Goal: Answer question/provide support: Share knowledge or assist other users

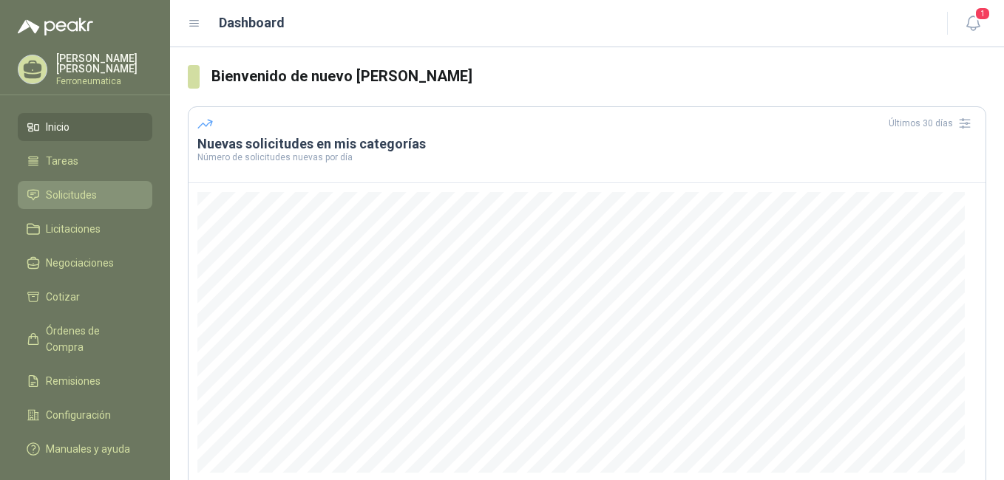
click at [87, 195] on span "Solicitudes" at bounding box center [71, 195] width 51 height 16
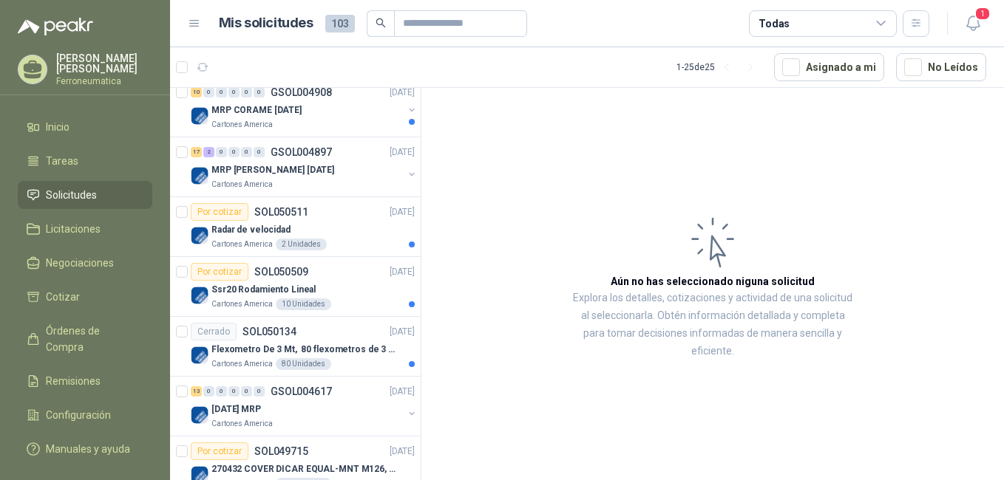
scroll to position [74, 0]
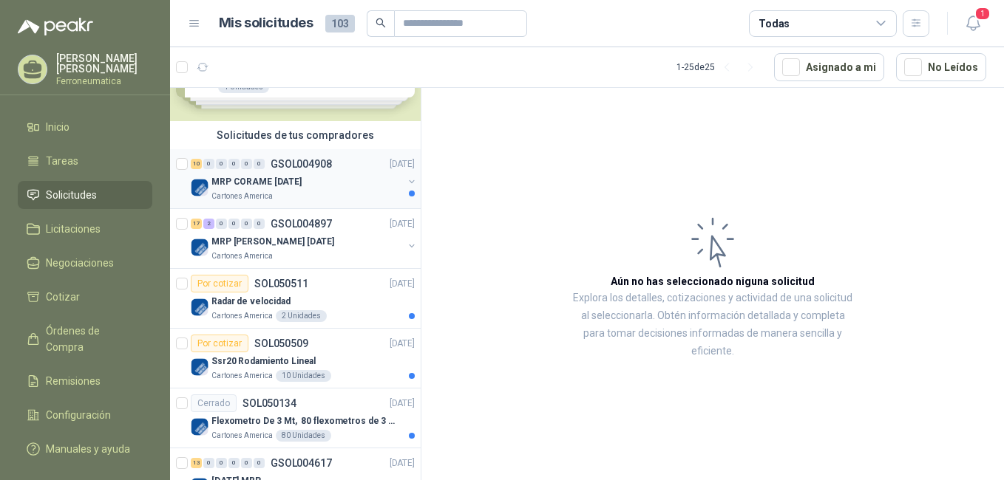
click at [278, 180] on p "MRP CORAME [DATE]" at bounding box center [256, 182] width 90 height 14
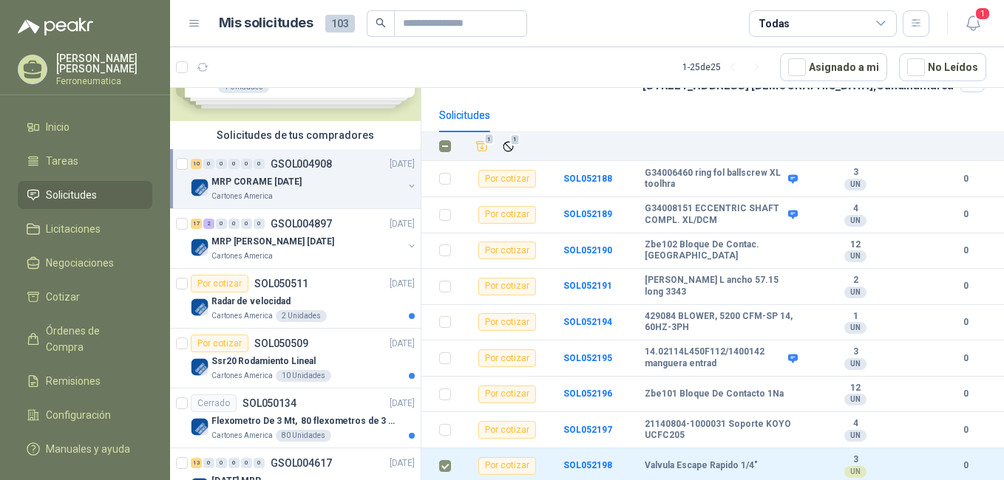
scroll to position [159, 0]
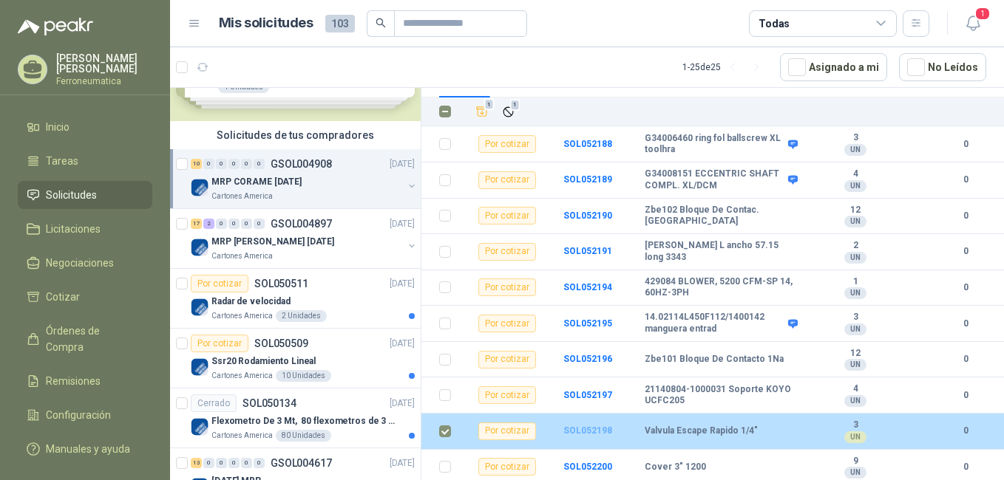
click at [587, 429] on b "SOL052198" at bounding box center [587, 431] width 49 height 10
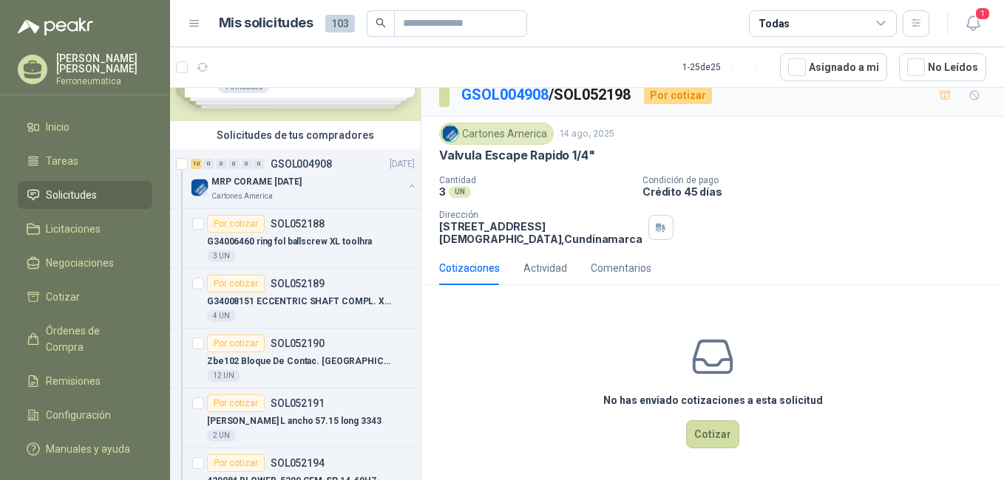
scroll to position [27, 0]
click at [709, 436] on button "Cotizar" at bounding box center [712, 434] width 53 height 28
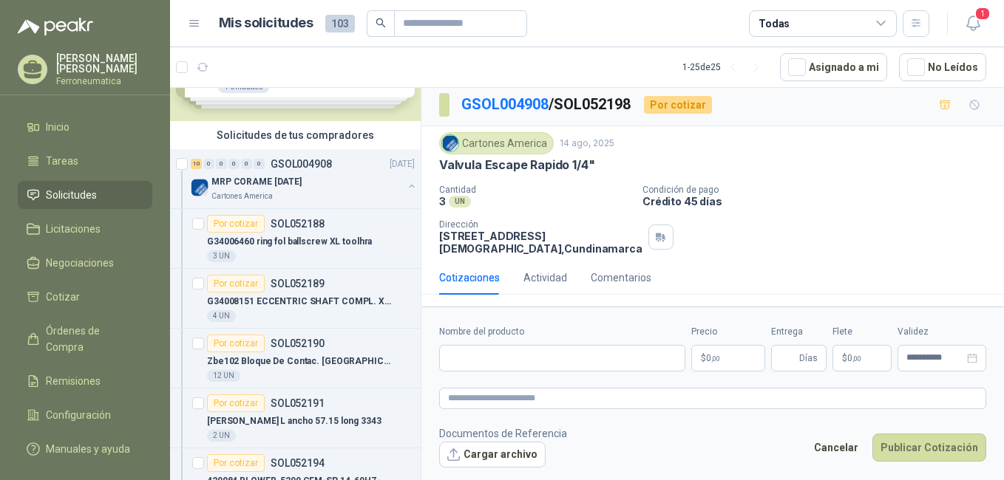
scroll to position [16, 0]
drag, startPoint x: 440, startPoint y: 151, endPoint x: 593, endPoint y: 150, distance: 153.0
click at [593, 157] on p "Valvula Escape Rapido 1/4"" at bounding box center [516, 165] width 155 height 16
drag, startPoint x: 593, startPoint y: 150, endPoint x: 576, endPoint y: 151, distance: 16.3
copy p "Valvula Escape Rapido 1/4""
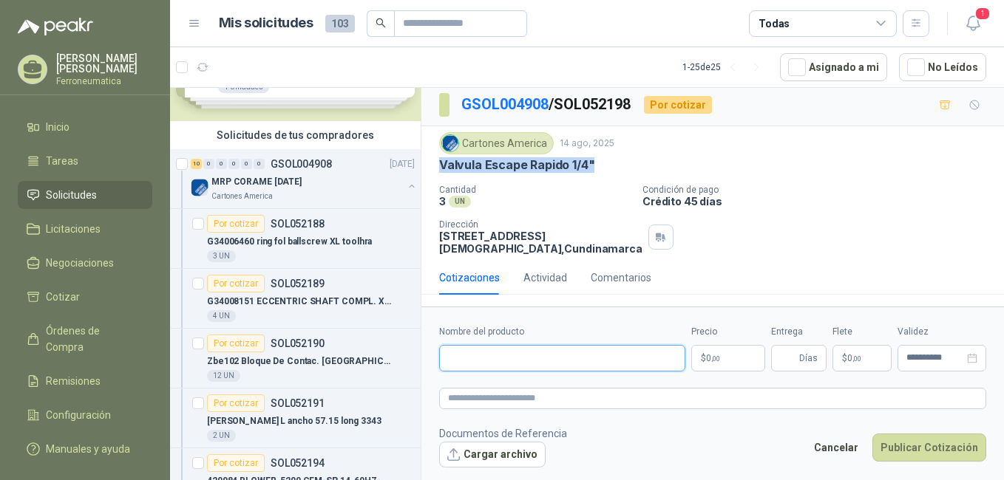
click at [516, 351] on input "Nombre del producto" at bounding box center [562, 358] width 246 height 27
paste input "**********"
type input "**********"
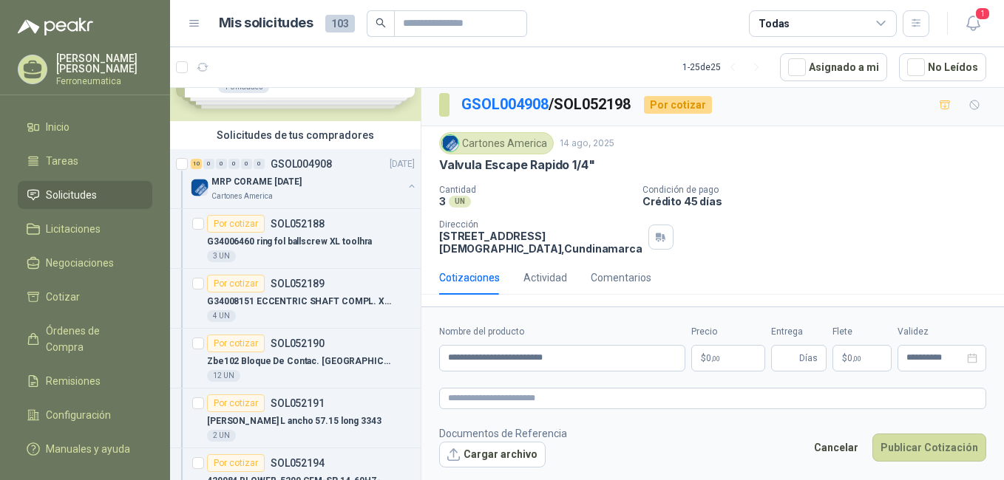
click at [723, 355] on p "$ 0 ,00" at bounding box center [728, 358] width 74 height 27
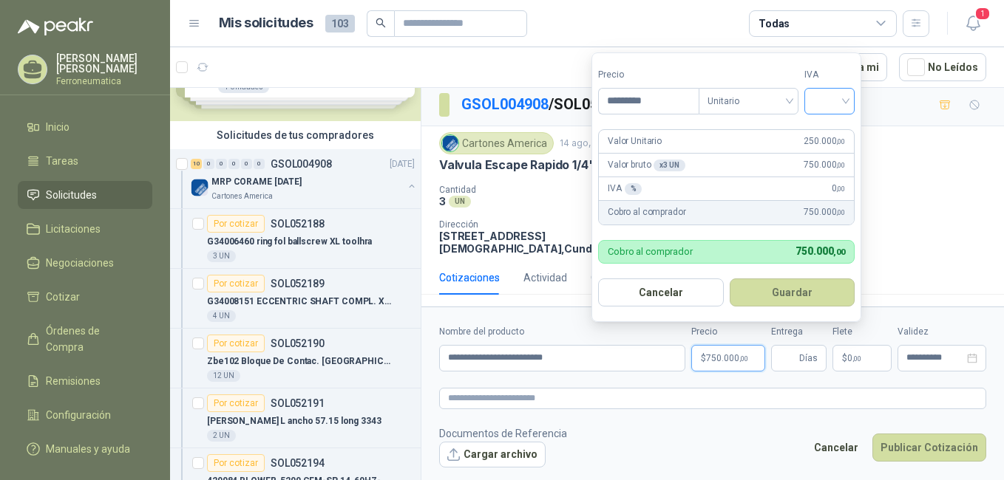
click at [849, 99] on div at bounding box center [829, 101] width 50 height 27
type input "*********"
click at [834, 132] on div "19%" at bounding box center [832, 131] width 27 height 16
click at [800, 294] on button "Guardar" at bounding box center [794, 293] width 127 height 28
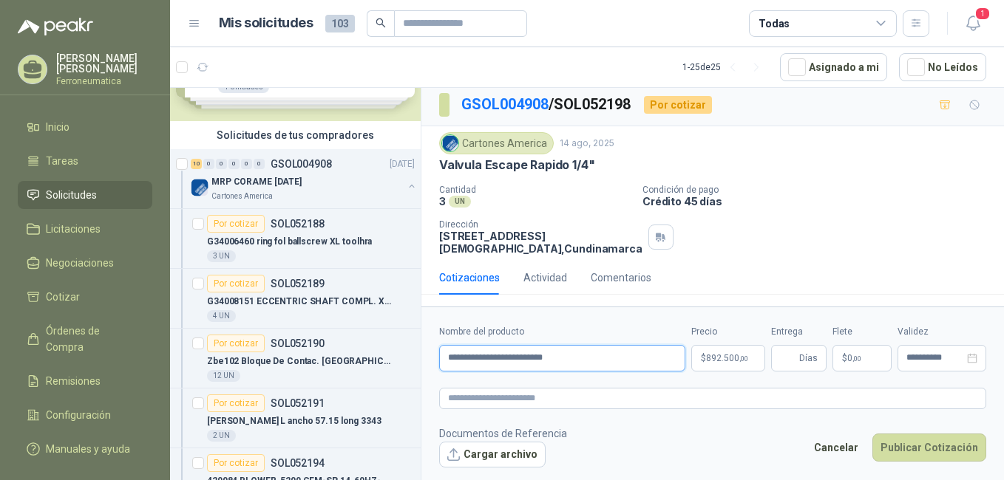
click at [574, 358] on input "**********" at bounding box center [562, 358] width 246 height 27
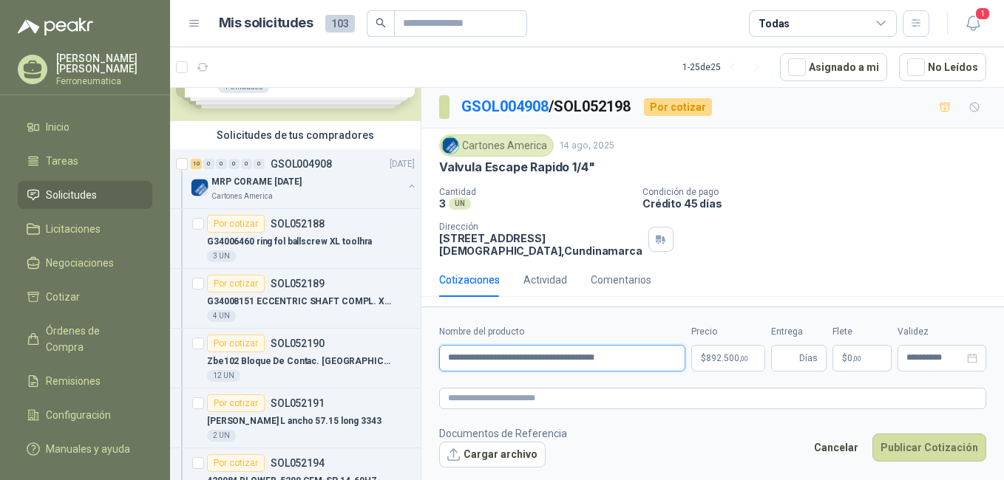
scroll to position [0, 0]
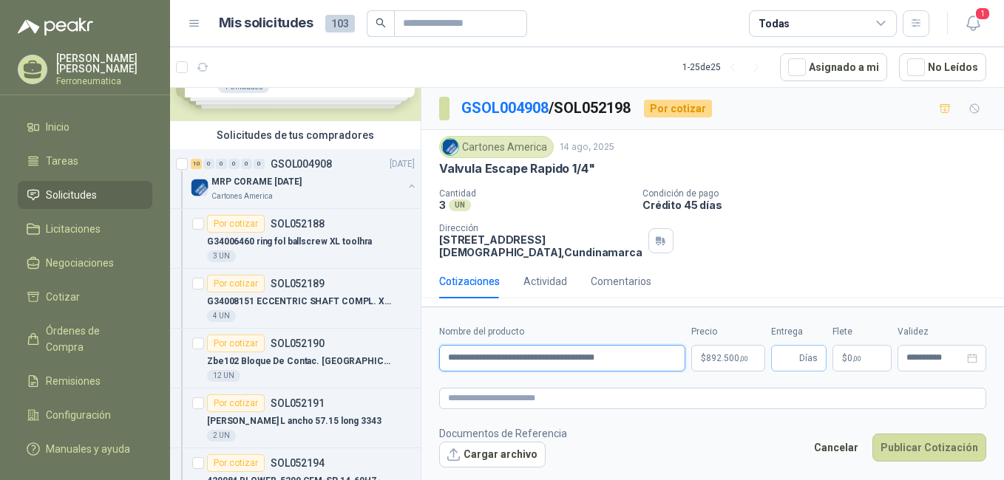
type input "**********"
drag, startPoint x: 792, startPoint y: 358, endPoint x: 827, endPoint y: 357, distance: 34.7
click at [796, 357] on input "Entrega" at bounding box center [788, 358] width 16 height 25
type input "*"
click at [948, 448] on button "Publicar Cotización" at bounding box center [929, 448] width 114 height 28
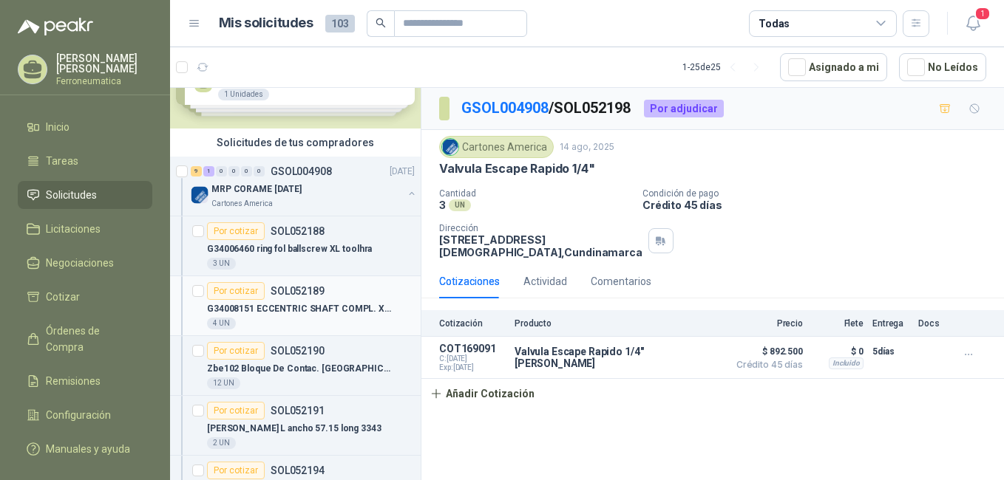
scroll to position [74, 0]
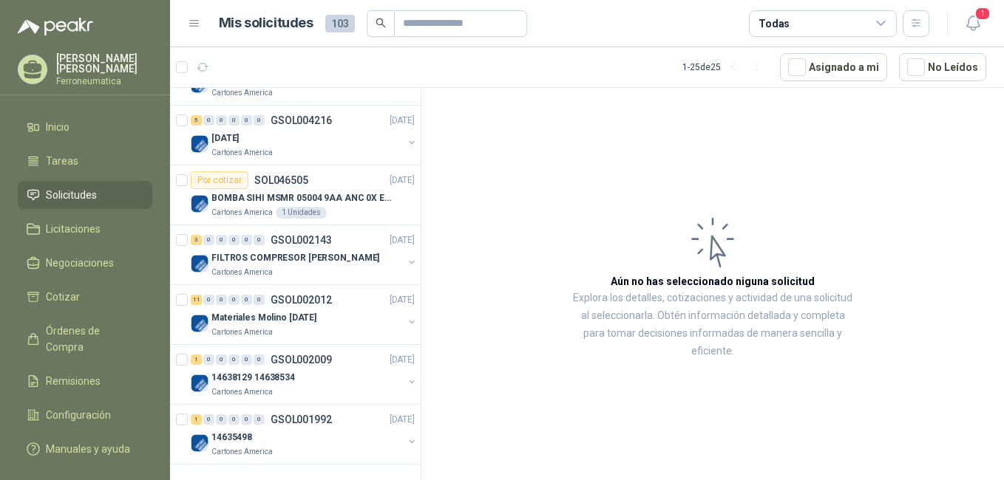
scroll to position [1410, 0]
